Goal: Task Accomplishment & Management: Complete application form

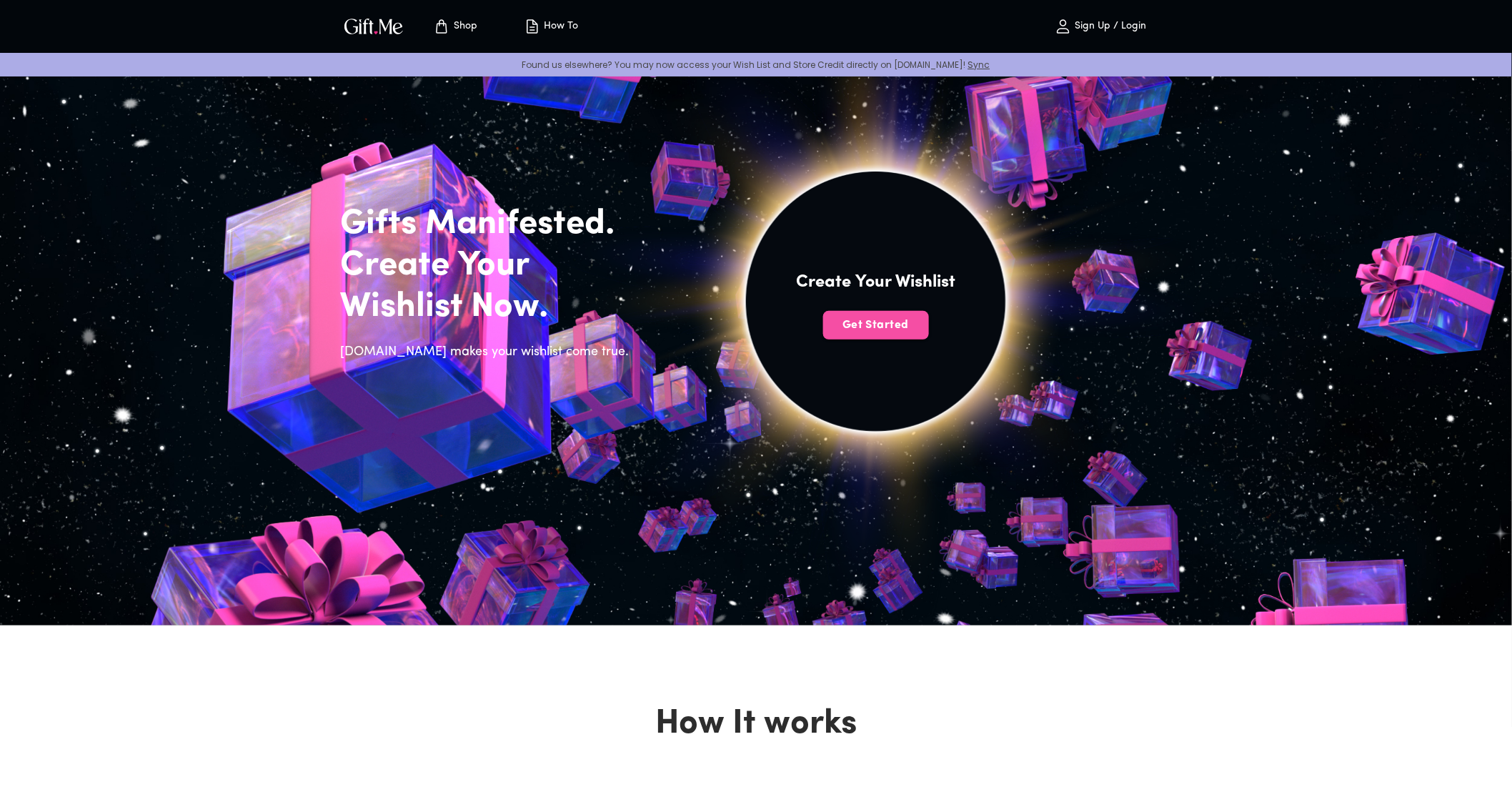
click at [904, 318] on span "Get Started" at bounding box center [876, 325] width 106 height 16
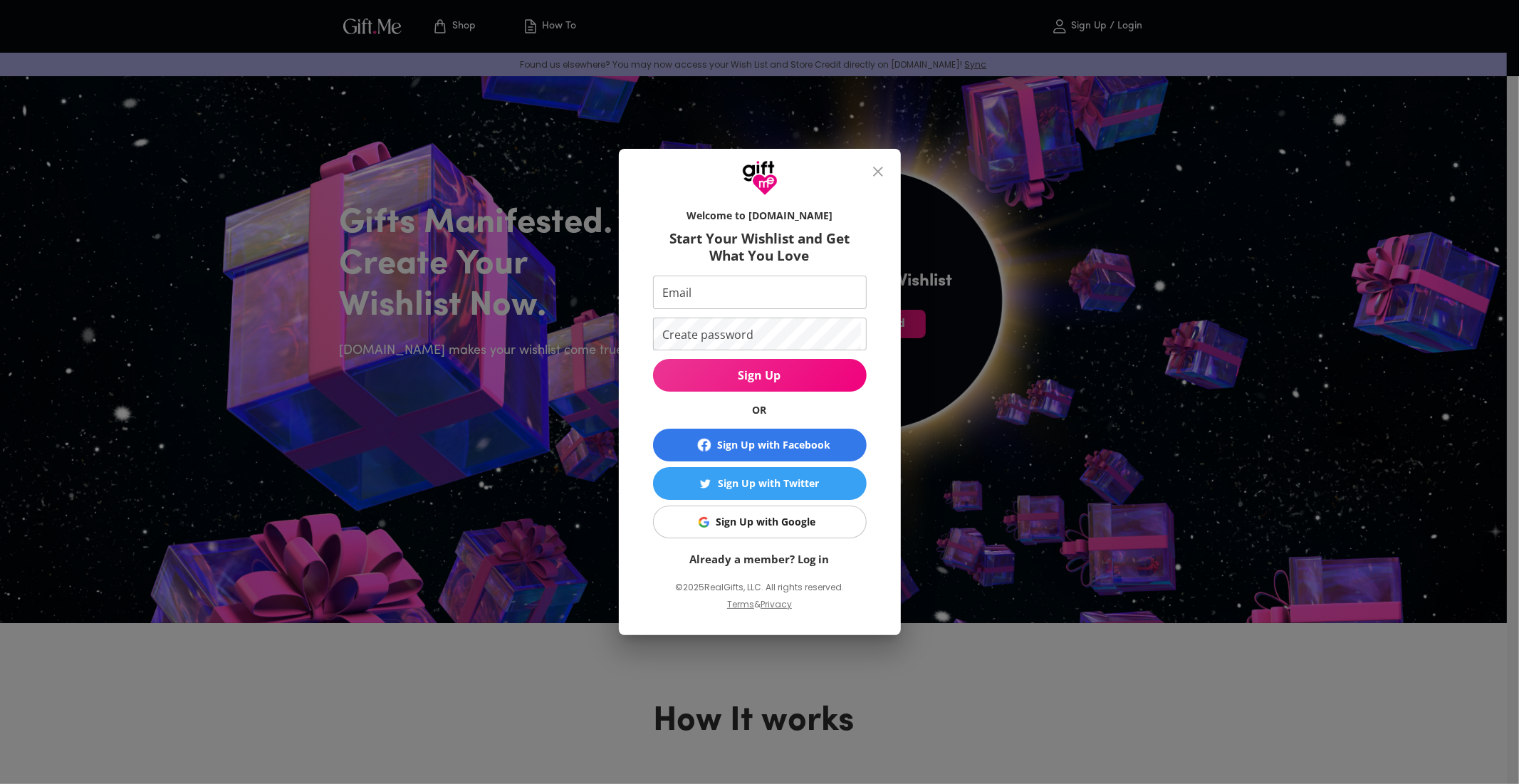
click at [742, 524] on div "Sign Up with Google" at bounding box center [766, 521] width 100 height 16
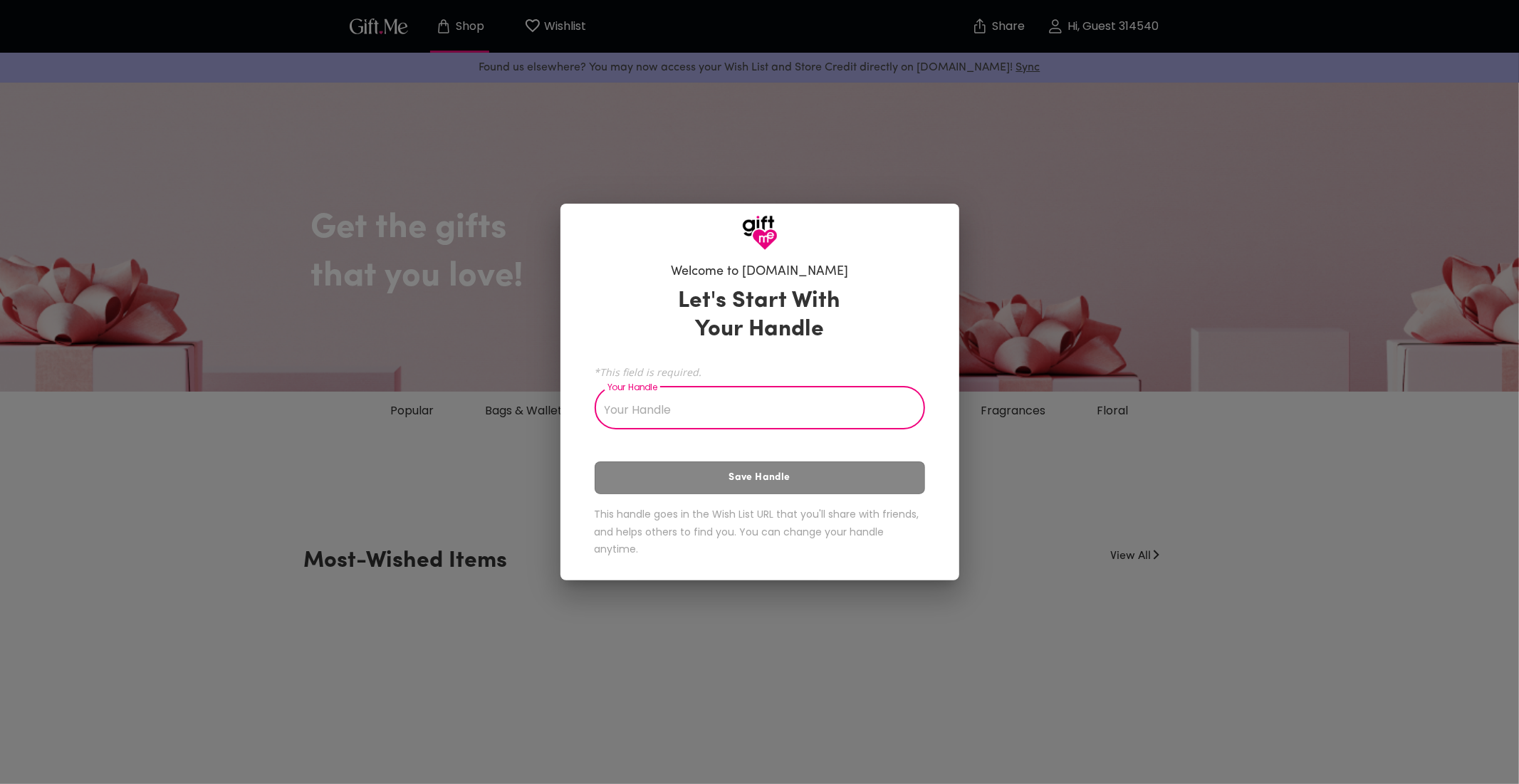
click at [743, 428] on input "Your Handle" at bounding box center [752, 409] width 315 height 40
click at [743, 429] on input "Your Handle" at bounding box center [752, 409] width 315 height 40
click at [745, 429] on input "Your Handle" at bounding box center [752, 409] width 315 height 40
click at [633, 55] on div "Welcome to Gift.me Let's Start With Your Handle *This field is required. Your H…" at bounding box center [759, 392] width 1519 height 784
